Goal: Task Accomplishment & Management: Use online tool/utility

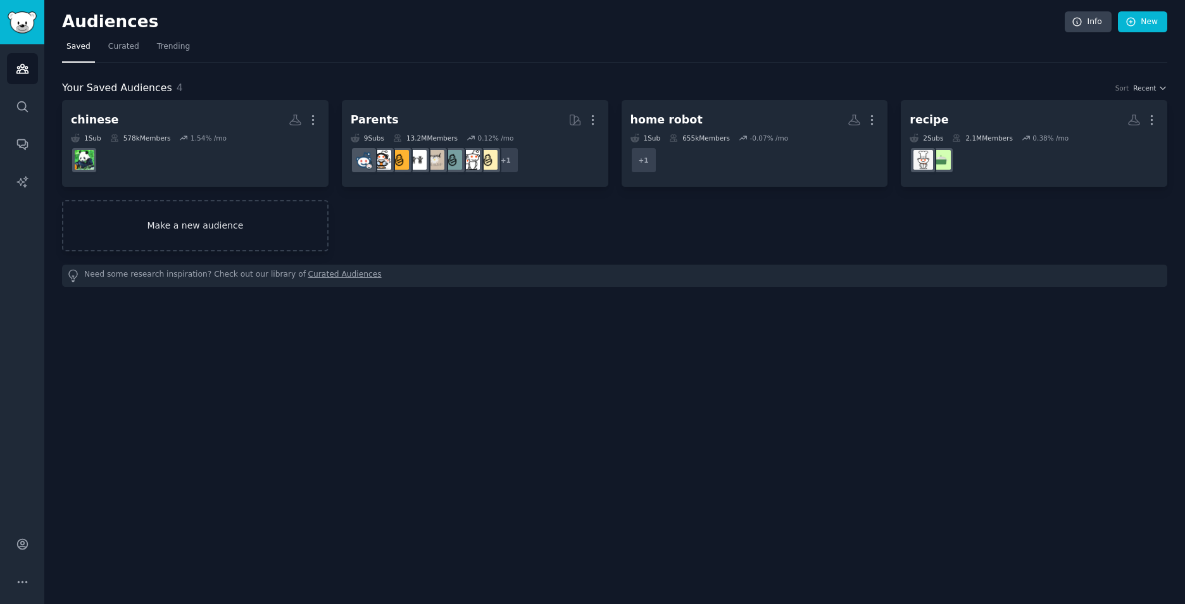
click at [238, 234] on link "Make a new audience" at bounding box center [195, 225] width 267 height 51
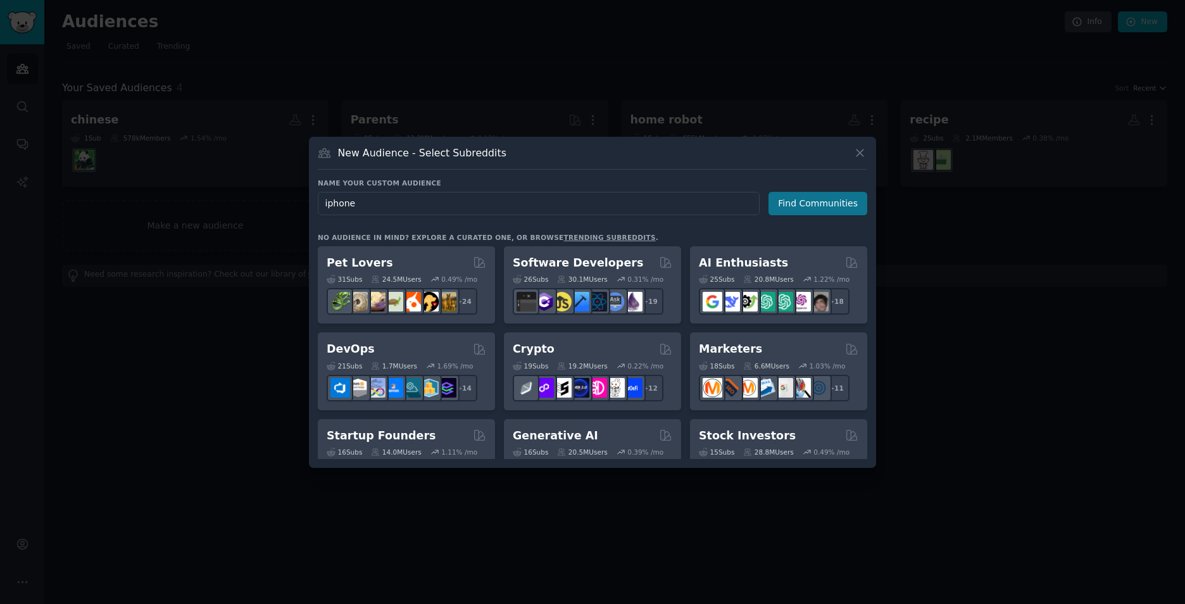
type input "iphone"
click at [817, 212] on button "Find Communities" at bounding box center [818, 203] width 99 height 23
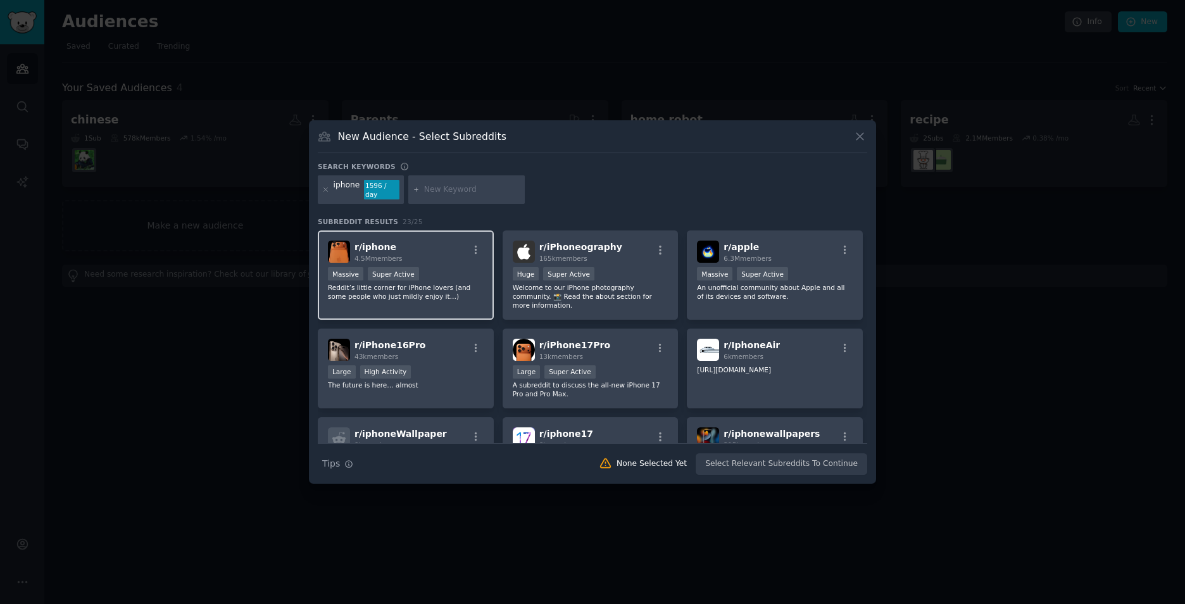
click at [436, 303] on div "r/ iphone 4.5M members Massive Super Active Reddit’s little corner for iPhone l…" at bounding box center [406, 274] width 176 height 89
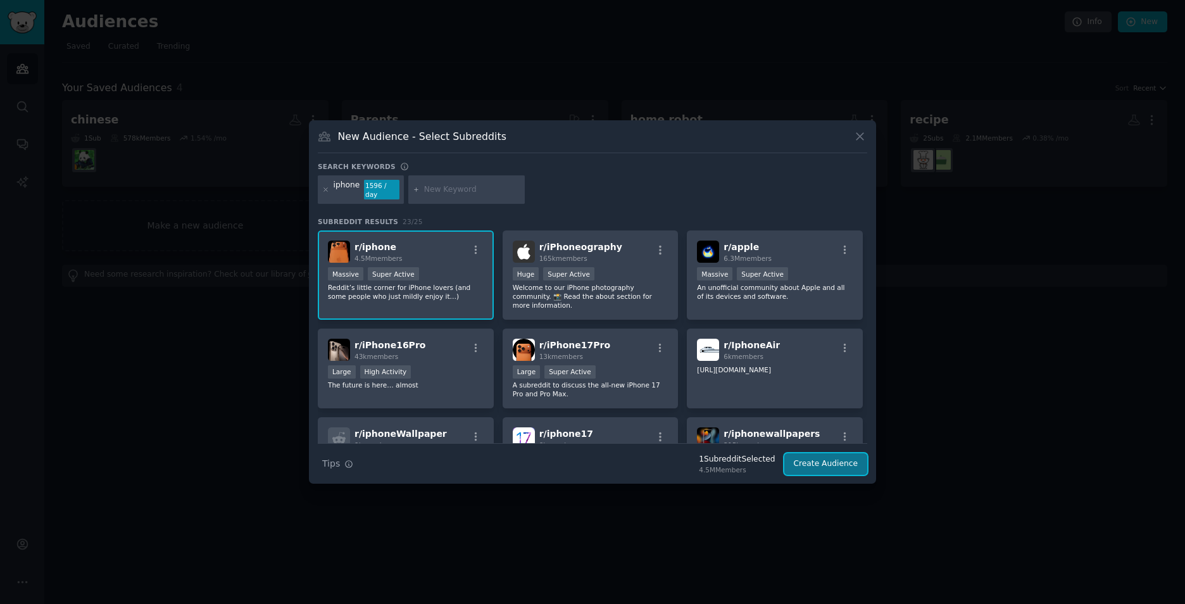
click at [829, 460] on button "Create Audience" at bounding box center [826, 464] width 84 height 22
